Goal: Task Accomplishment & Management: Use online tool/utility

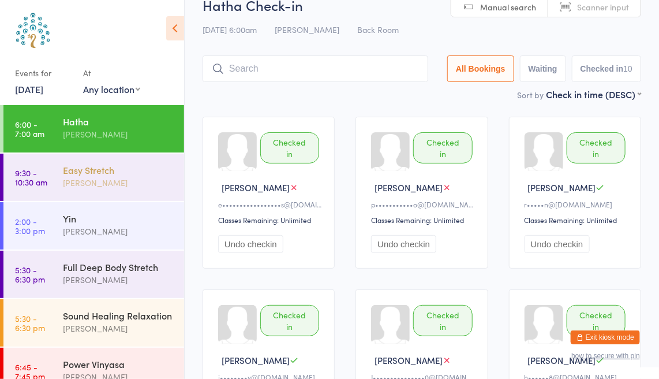
drag, startPoint x: 0, startPoint y: 0, endPoint x: 117, endPoint y: 195, distance: 227.6
click at [117, 195] on div "Easy Stretch [PERSON_NAME]" at bounding box center [123, 177] width 121 height 46
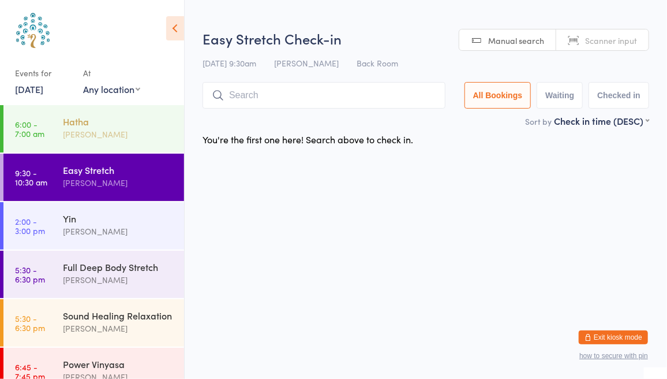
click at [106, 130] on div "[PERSON_NAME]" at bounding box center [118, 134] width 111 height 13
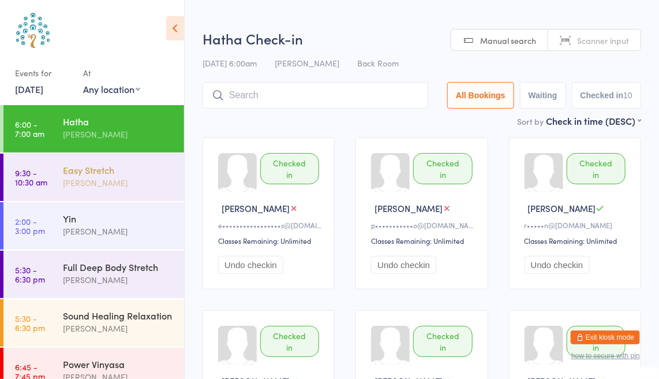
click at [124, 174] on div "Easy Stretch" at bounding box center [118, 169] width 111 height 13
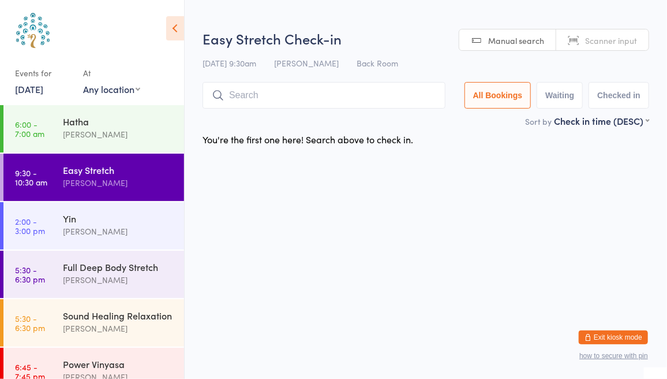
click at [591, 39] on span "Scanner input" at bounding box center [611, 41] width 52 height 12
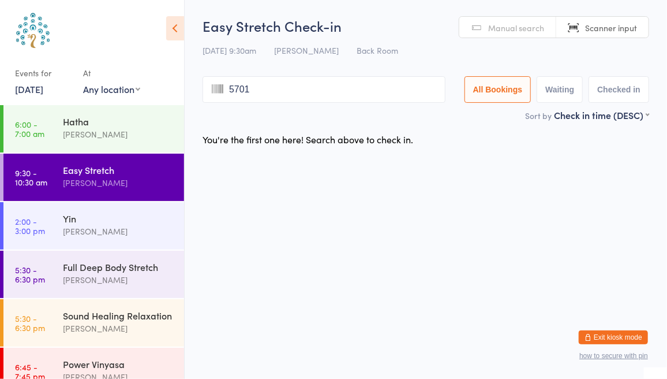
type input "5701"
type input "6534"
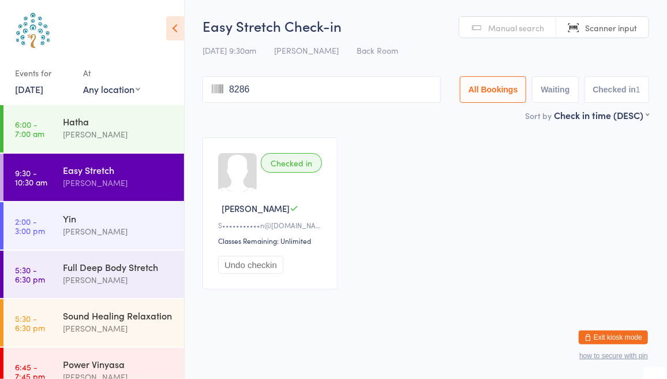
type input "8286"
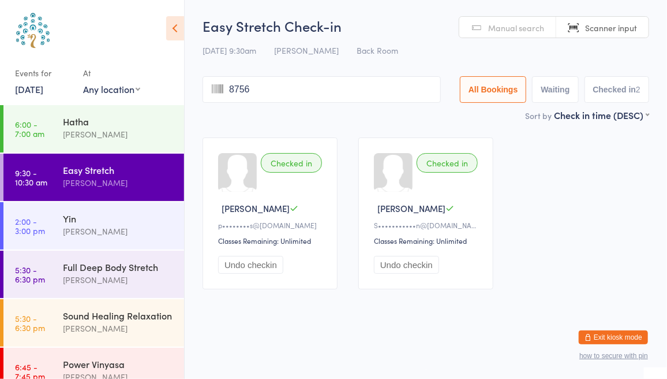
type input "8756"
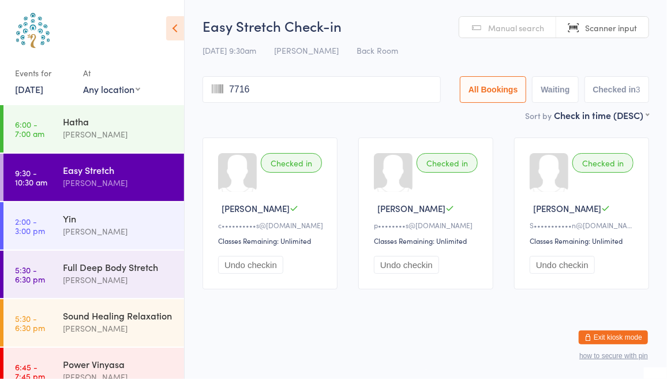
type input "7716"
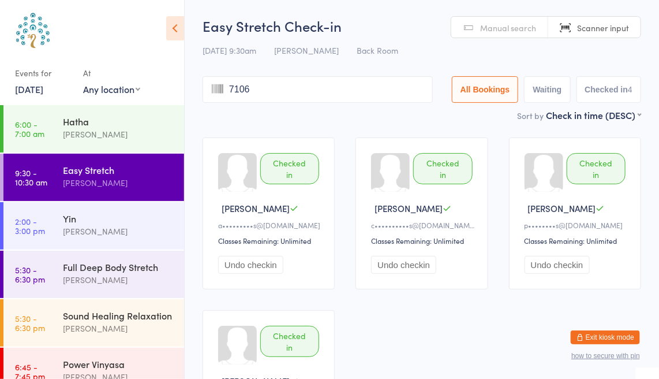
type input "7106"
